Goal: Task Accomplishment & Management: Complete application form

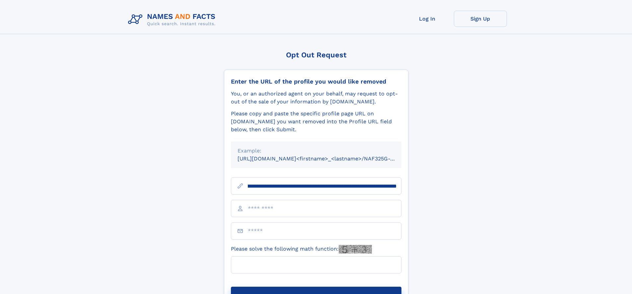
scroll to position [0, 76]
type input "**********"
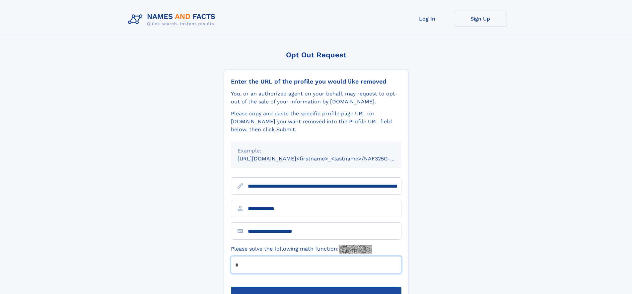
type input "*"
click at [316, 287] on button "Submit Opt Out Request" at bounding box center [316, 297] width 171 height 21
